Goal: Information Seeking & Learning: Learn about a topic

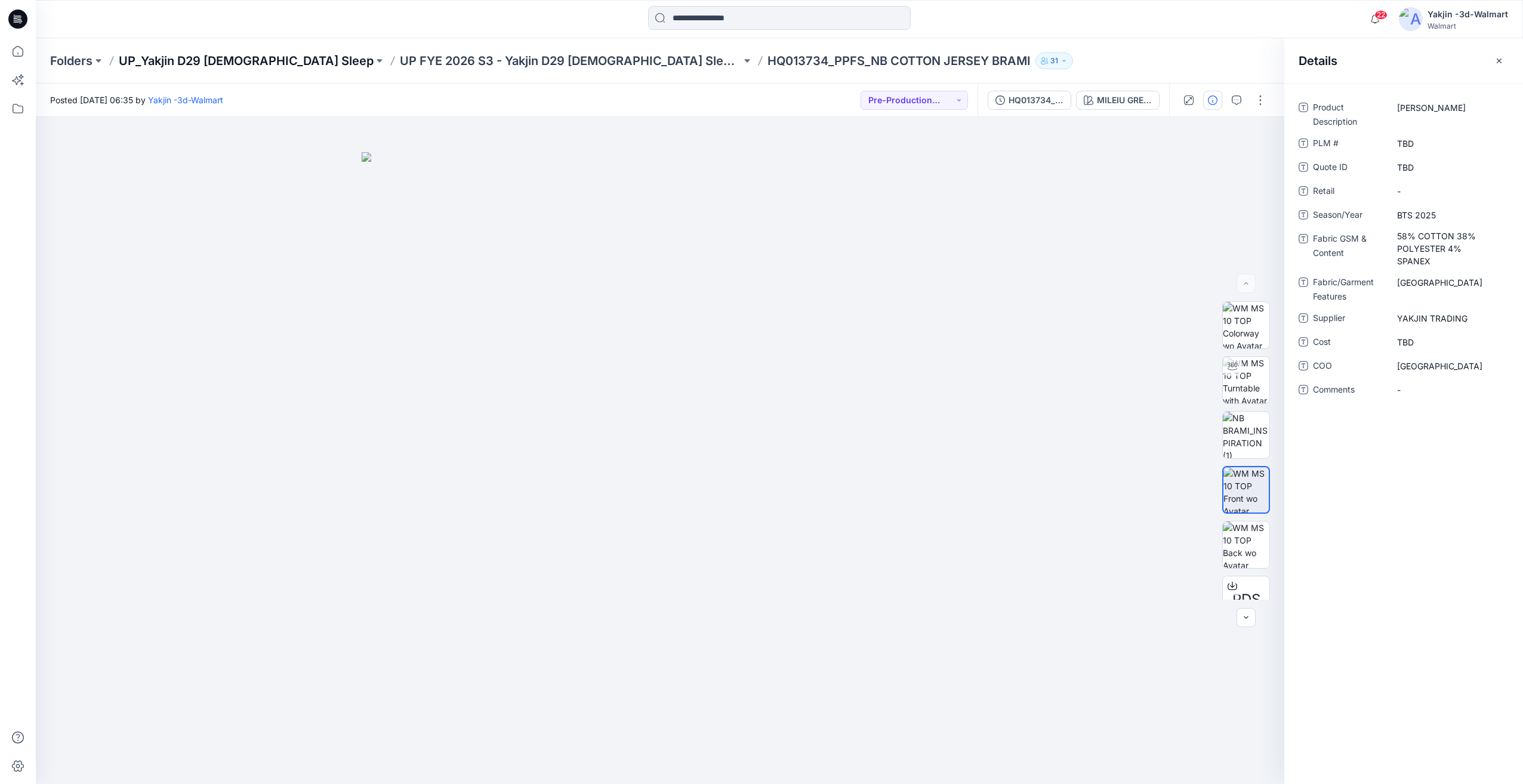
click at [205, 61] on p "UP_Yakjin D29 [DEMOGRAPHIC_DATA] Sleep" at bounding box center [246, 61] width 255 height 17
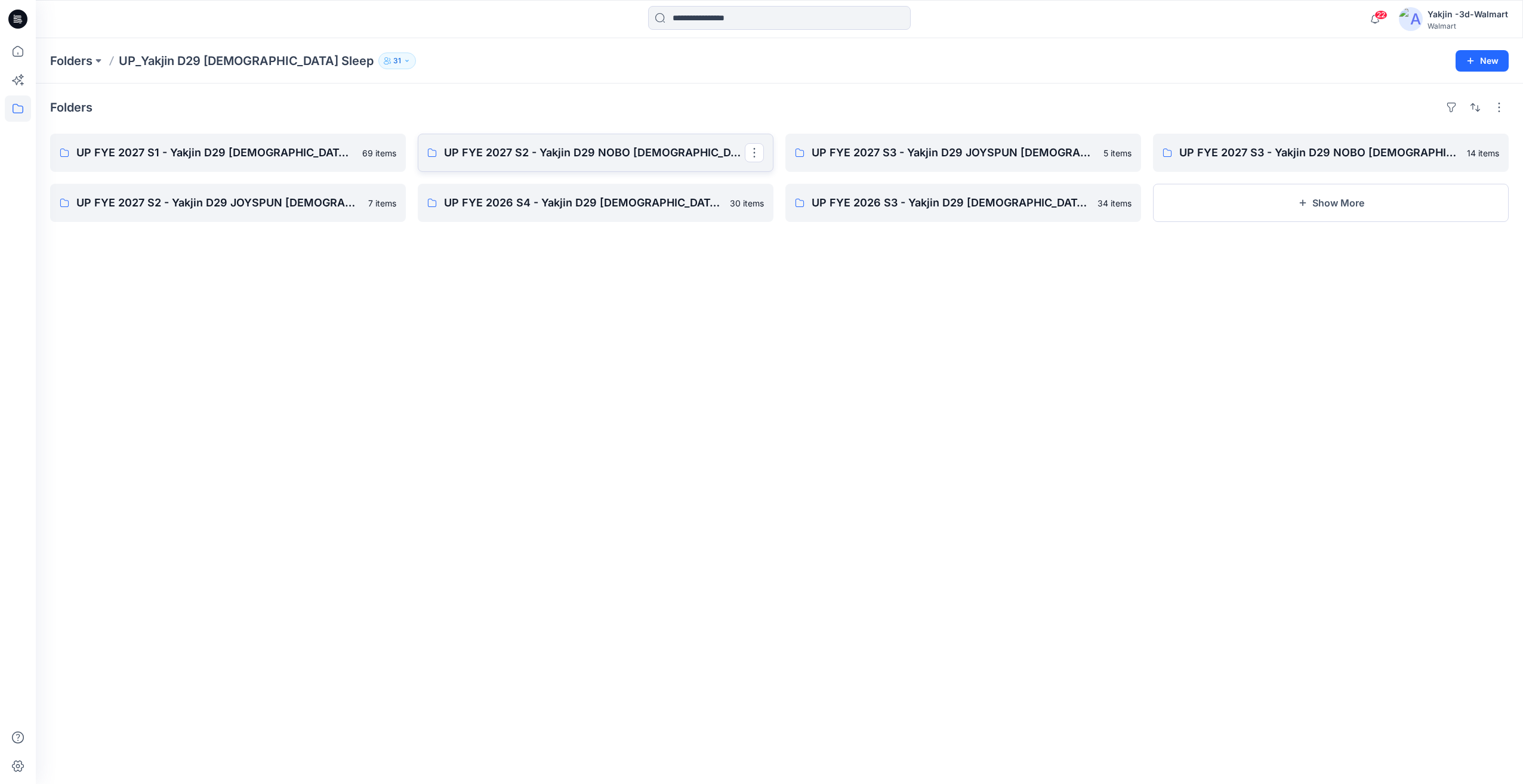
click at [624, 156] on p "UP FYE 2027 S2 - Yakjin D29 NOBO [DEMOGRAPHIC_DATA] Sleepwear" at bounding box center [594, 153] width 301 height 17
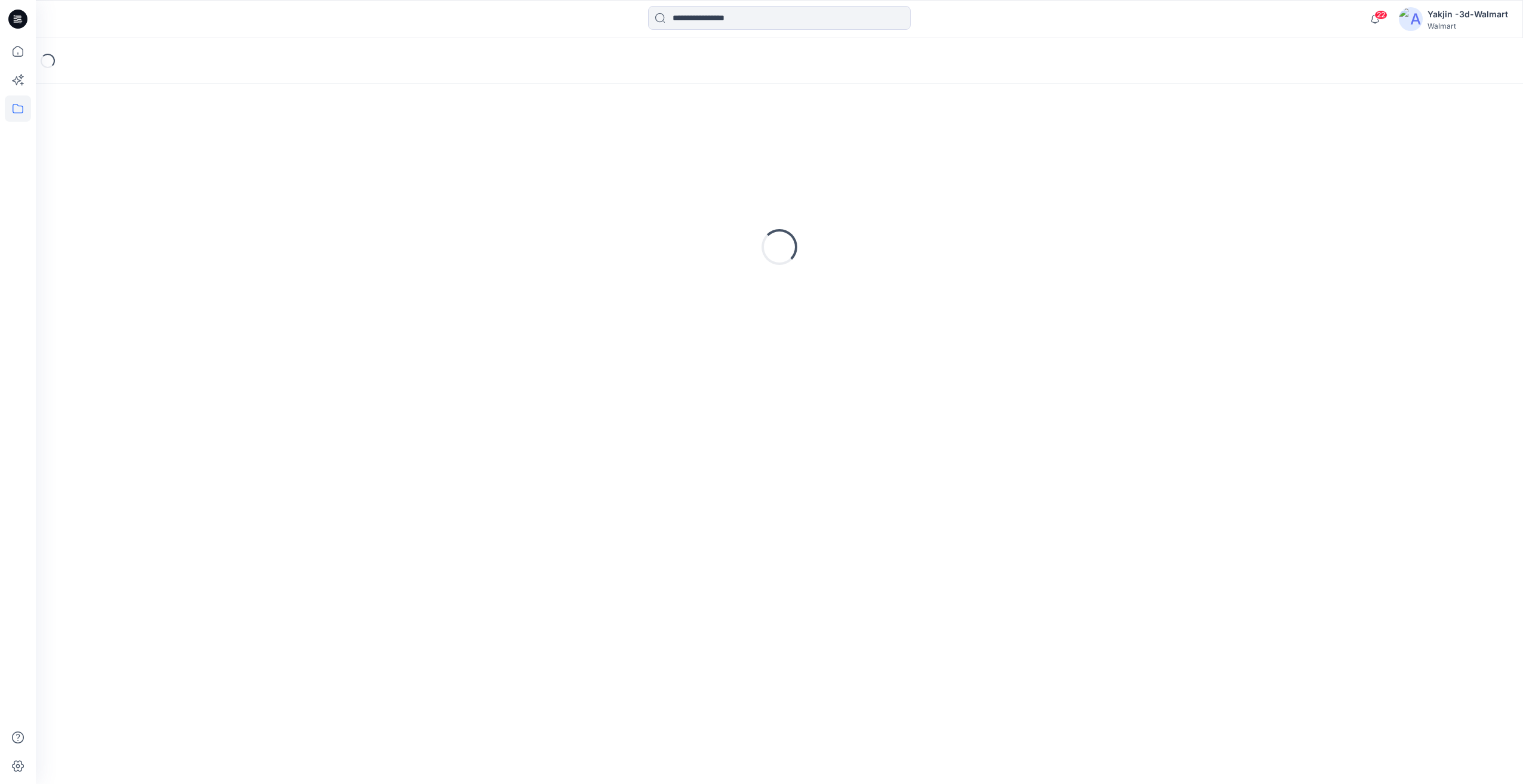
click at [624, 156] on div "Loading..." at bounding box center [780, 246] width 1459 height 298
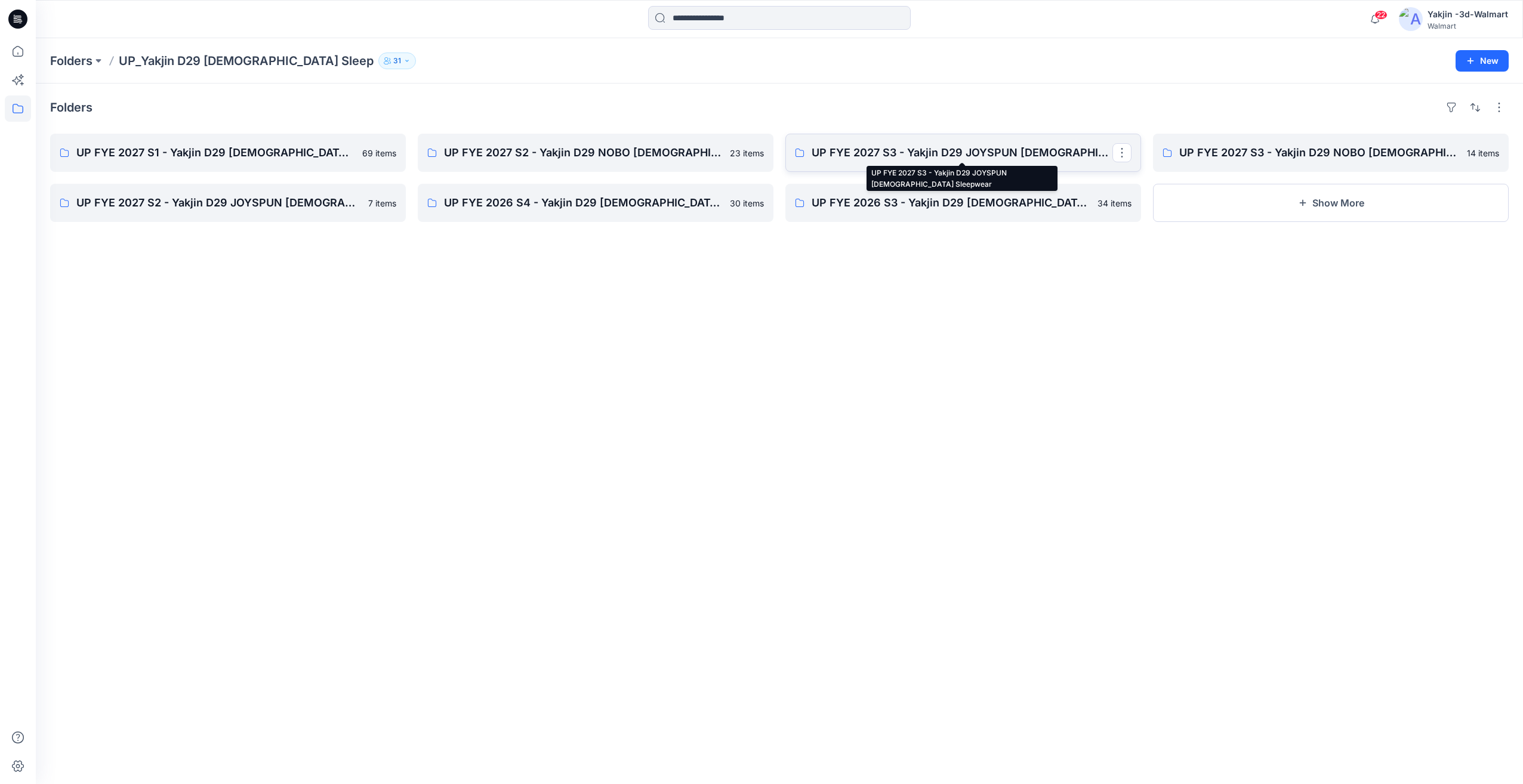
click at [959, 156] on p "UP FYE 2027 S3 - Yakjin D29 JOYSPUN [DEMOGRAPHIC_DATA] Sleepwear" at bounding box center [962, 153] width 301 height 17
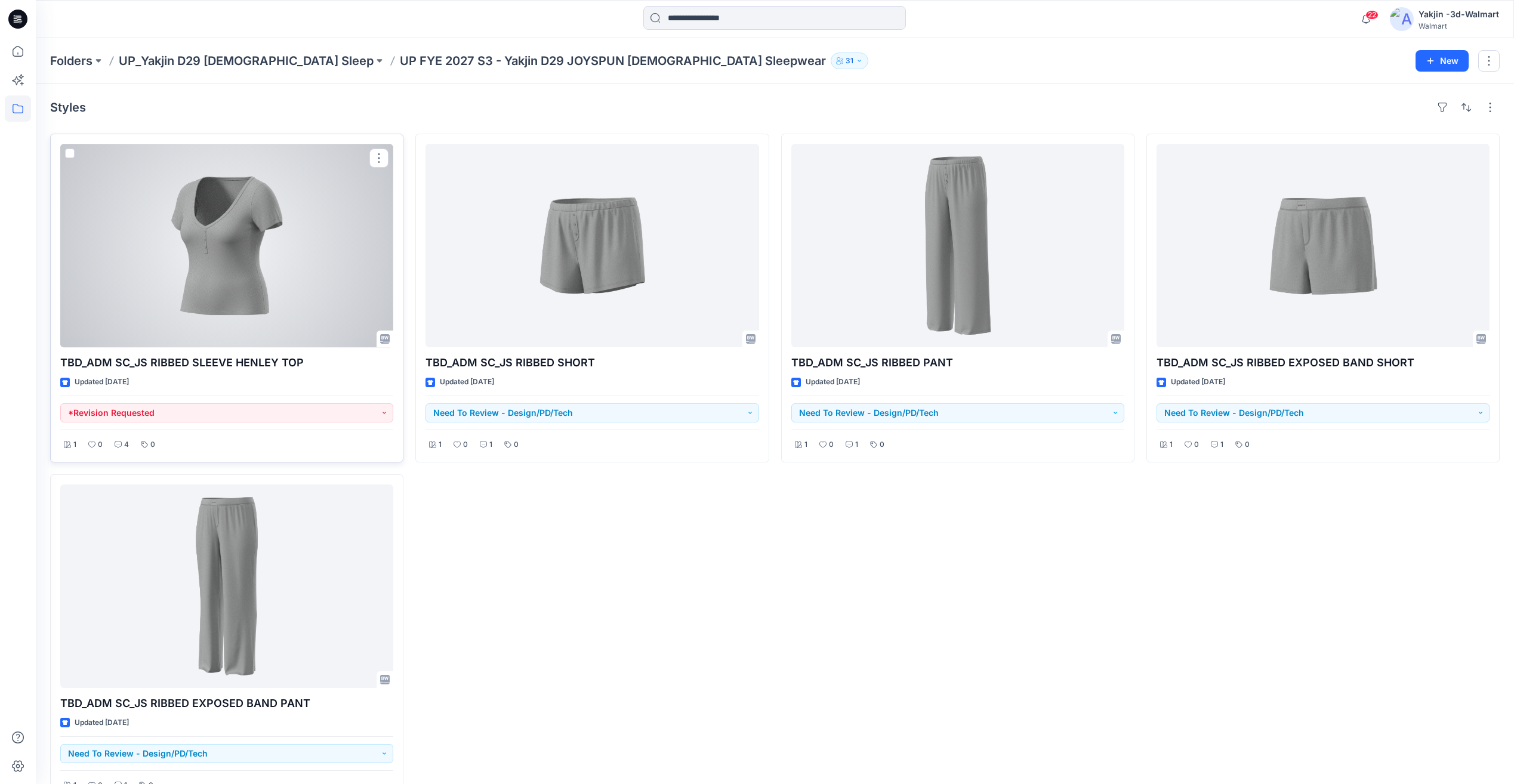
click at [297, 333] on div at bounding box center [227, 246] width 333 height 204
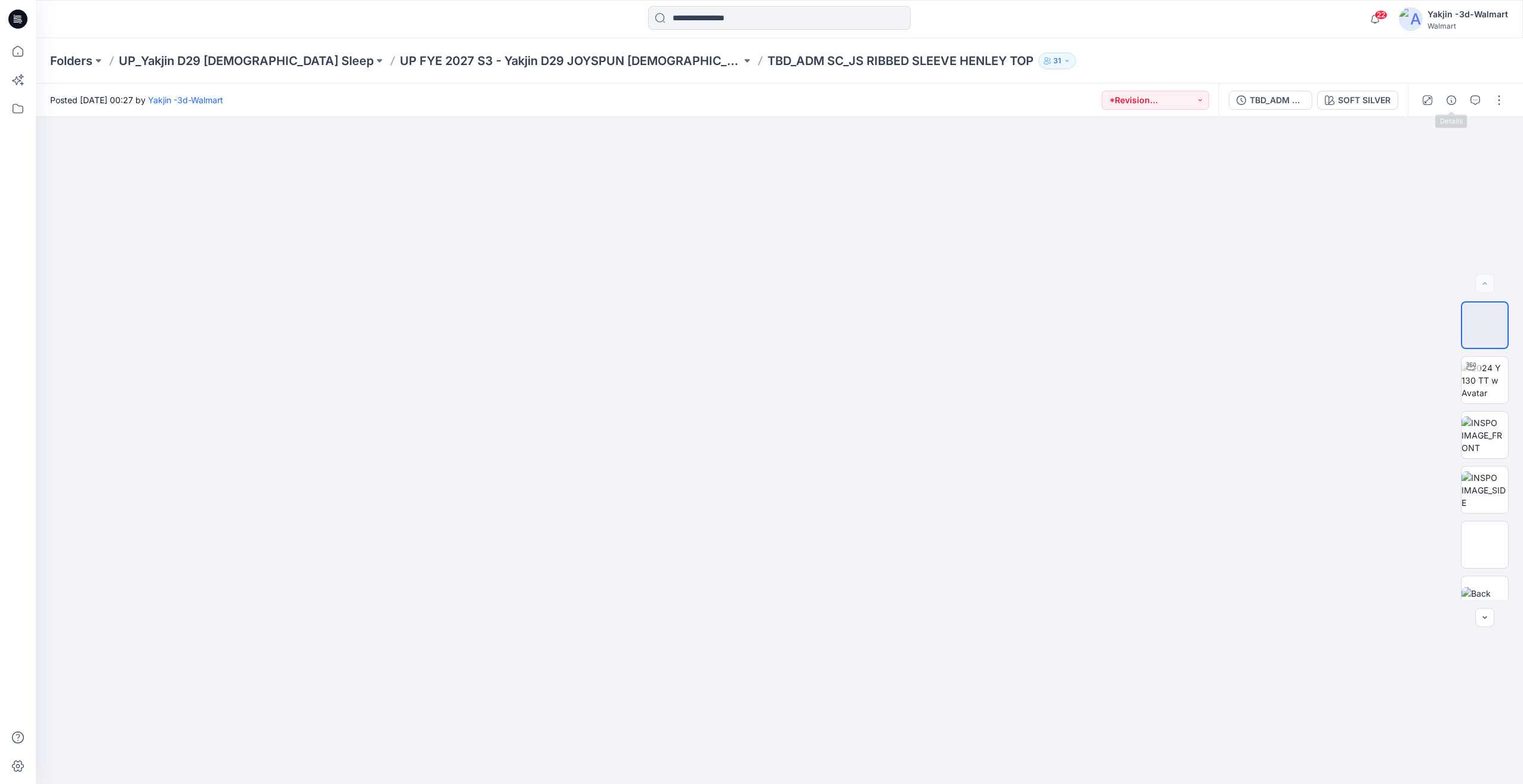
click at [1471, 101] on icon "button" at bounding box center [1475, 100] width 9 height 9
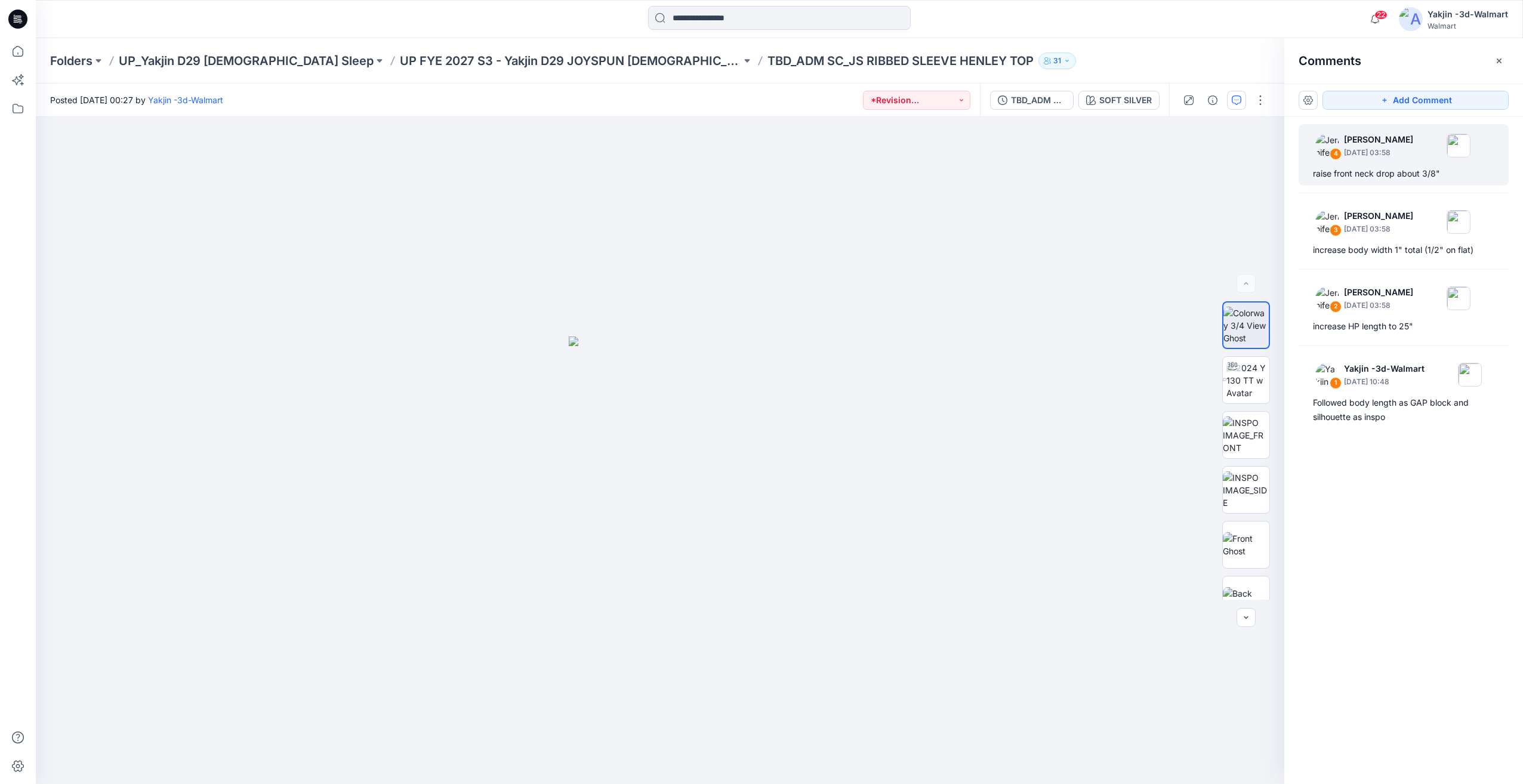
click at [1411, 169] on div "raise front neck drop about 3/8"" at bounding box center [1404, 174] width 181 height 14
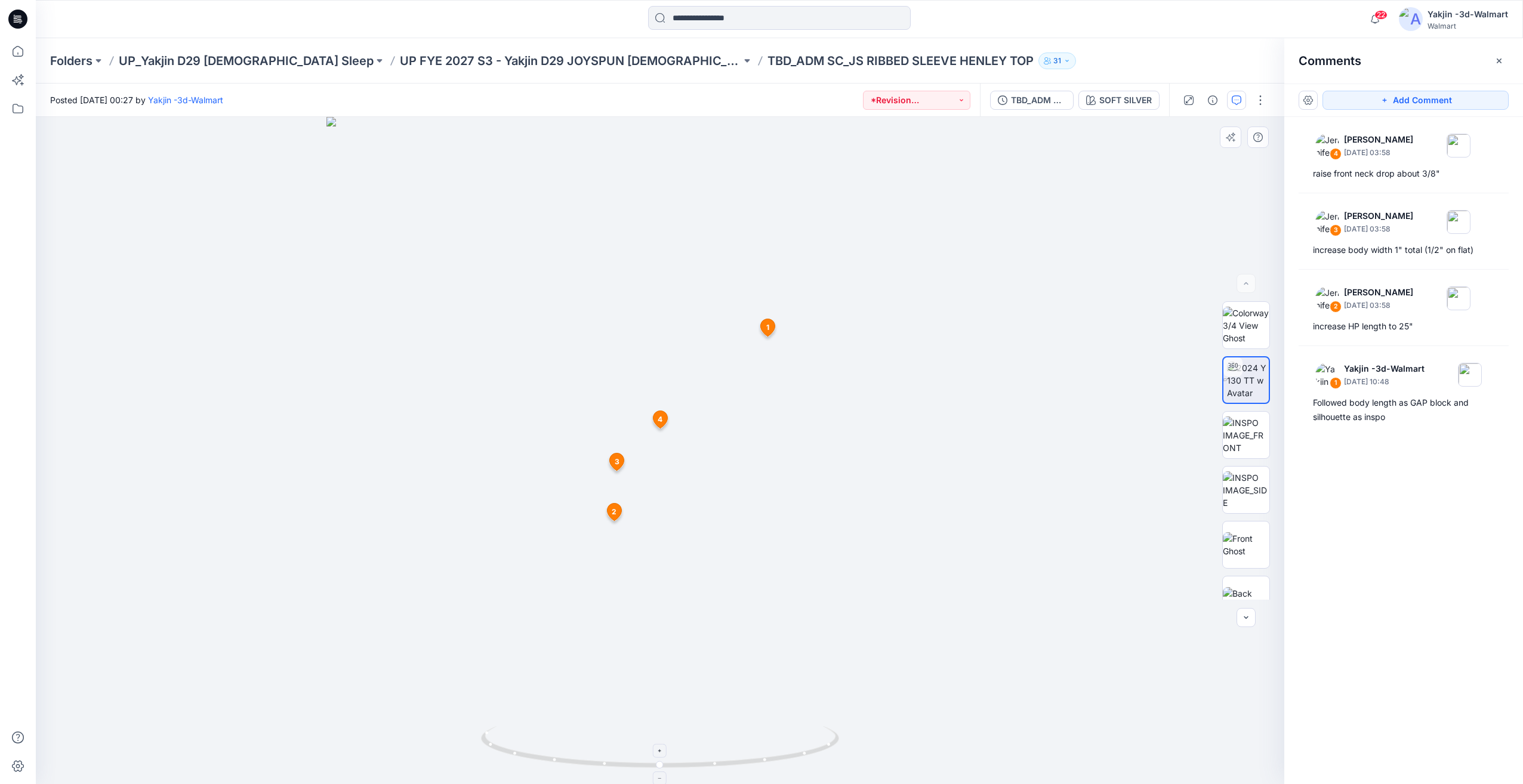
drag, startPoint x: 785, startPoint y: 720, endPoint x: 681, endPoint y: 728, distance: 104.3
click at [681, 728] on div at bounding box center [660, 450] width 1249 height 667
drag, startPoint x: 748, startPoint y: 746, endPoint x: 677, endPoint y: 751, distance: 71.2
click at [677, 751] on icon at bounding box center [662, 748] width 361 height 45
drag, startPoint x: 637, startPoint y: 723, endPoint x: 508, endPoint y: 718, distance: 129.1
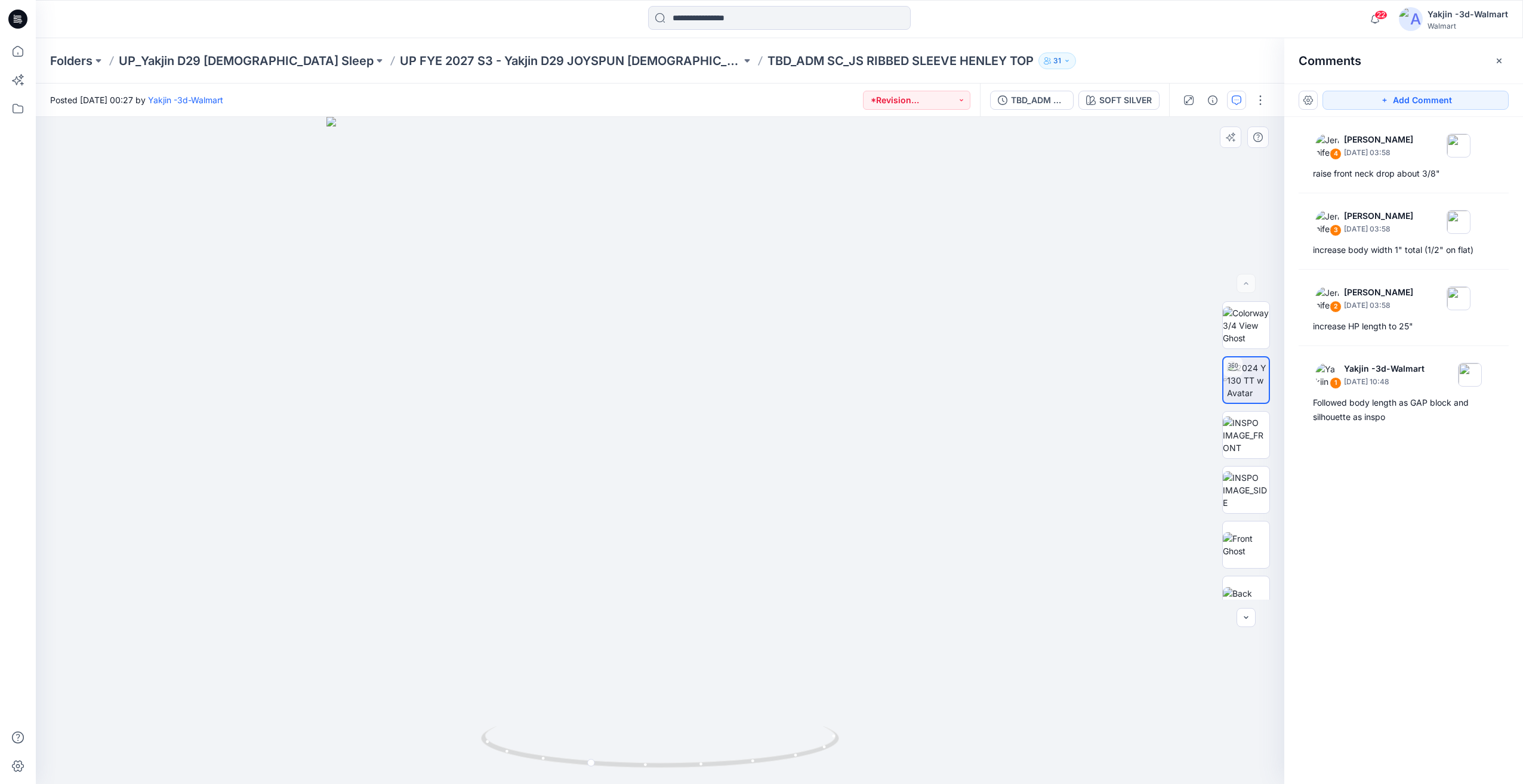
click at [507, 718] on img at bounding box center [660, 450] width 667 height 667
drag, startPoint x: 639, startPoint y: 741, endPoint x: 592, endPoint y: 740, distance: 47.0
click at [592, 740] on icon at bounding box center [662, 748] width 361 height 45
drag, startPoint x: 689, startPoint y: 645, endPoint x: 674, endPoint y: 455, distance: 190.6
click at [671, 456] on img at bounding box center [659, 449] width 1393 height 669
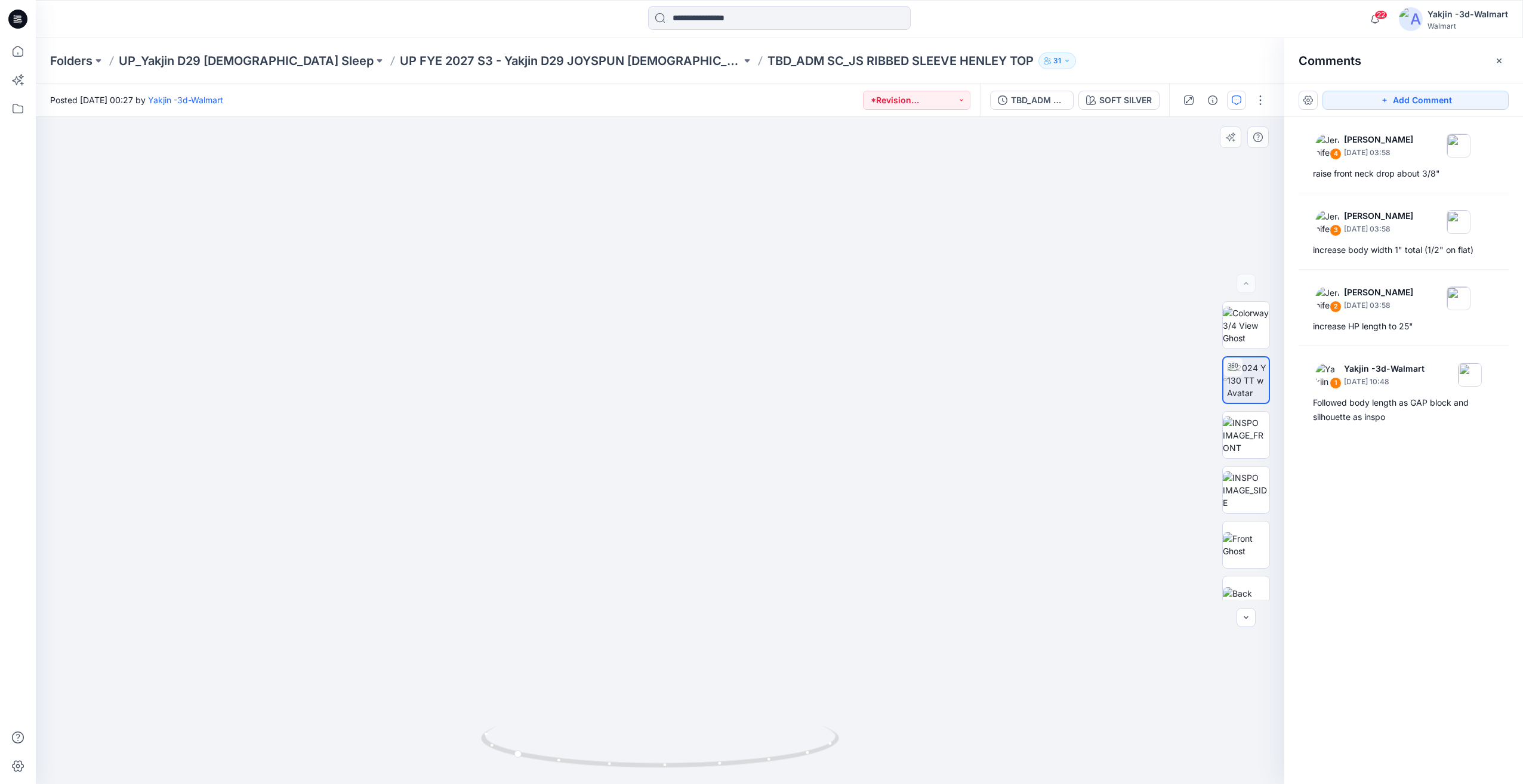
drag, startPoint x: 667, startPoint y: 497, endPoint x: 667, endPoint y: 407, distance: 90.0
click at [662, 370] on img at bounding box center [653, 167] width 2408 height 1231
click at [653, 707] on img at bounding box center [653, 112] width 2445 height 1343
drag, startPoint x: 701, startPoint y: 764, endPoint x: 783, endPoint y: 756, distance: 82.4
click at [783, 756] on icon at bounding box center [662, 748] width 361 height 45
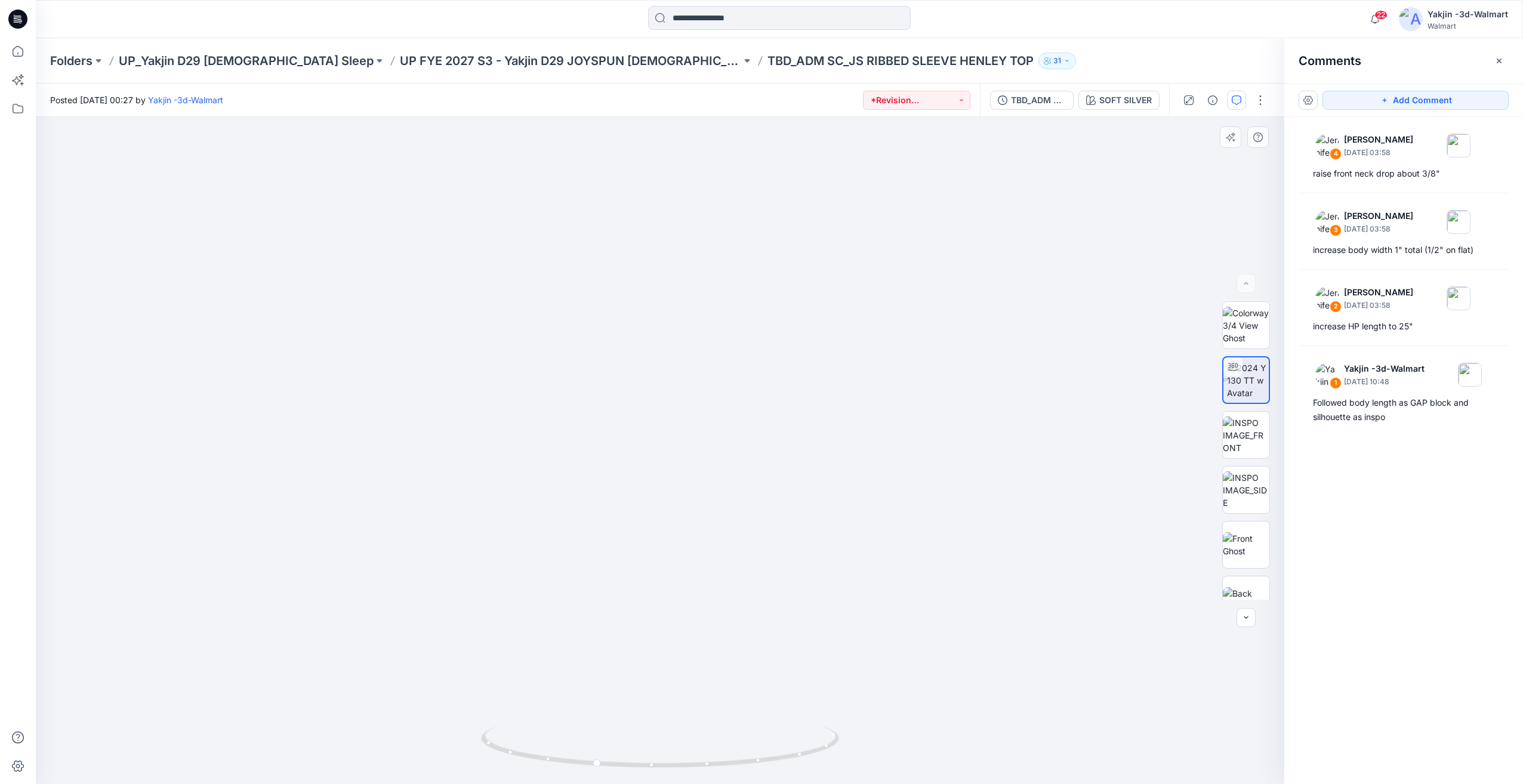
drag, startPoint x: 729, startPoint y: 691, endPoint x: 767, endPoint y: 470, distance: 224.2
click at [767, 470] on img at bounding box center [691, 9] width 2445 height 1549
click at [873, 748] on img at bounding box center [660, 331] width 1139 height 904
